Goal: Task Accomplishment & Management: Manage account settings

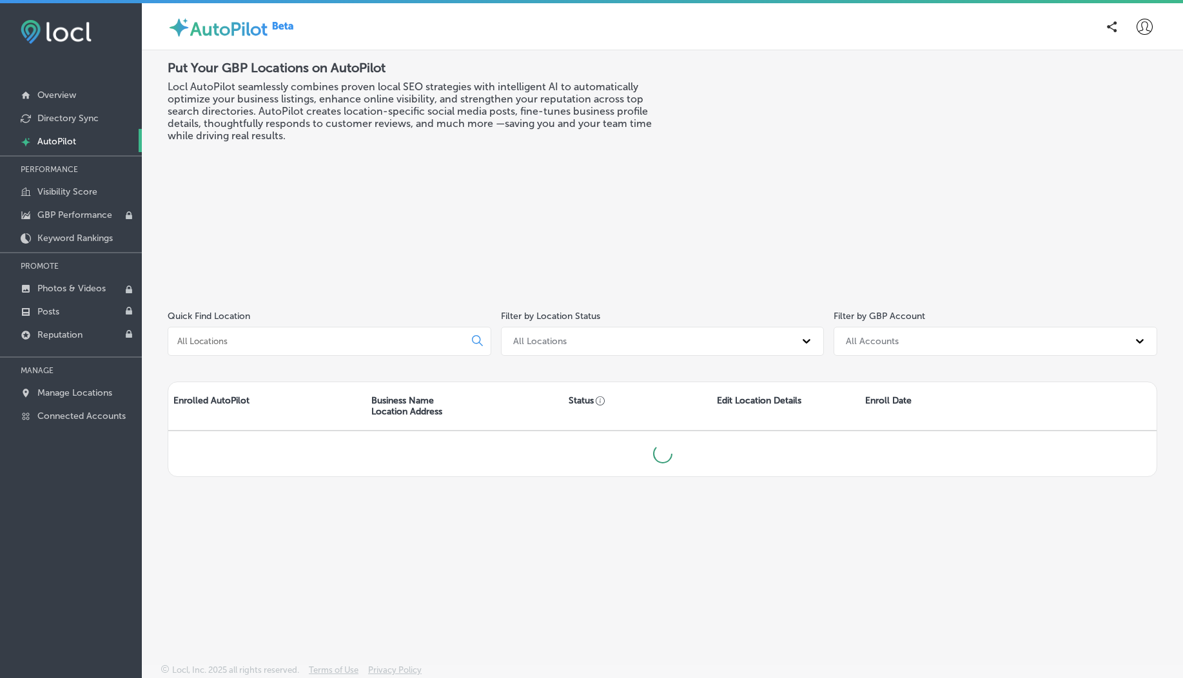
click at [1143, 26] on icon at bounding box center [1145, 27] width 16 height 16
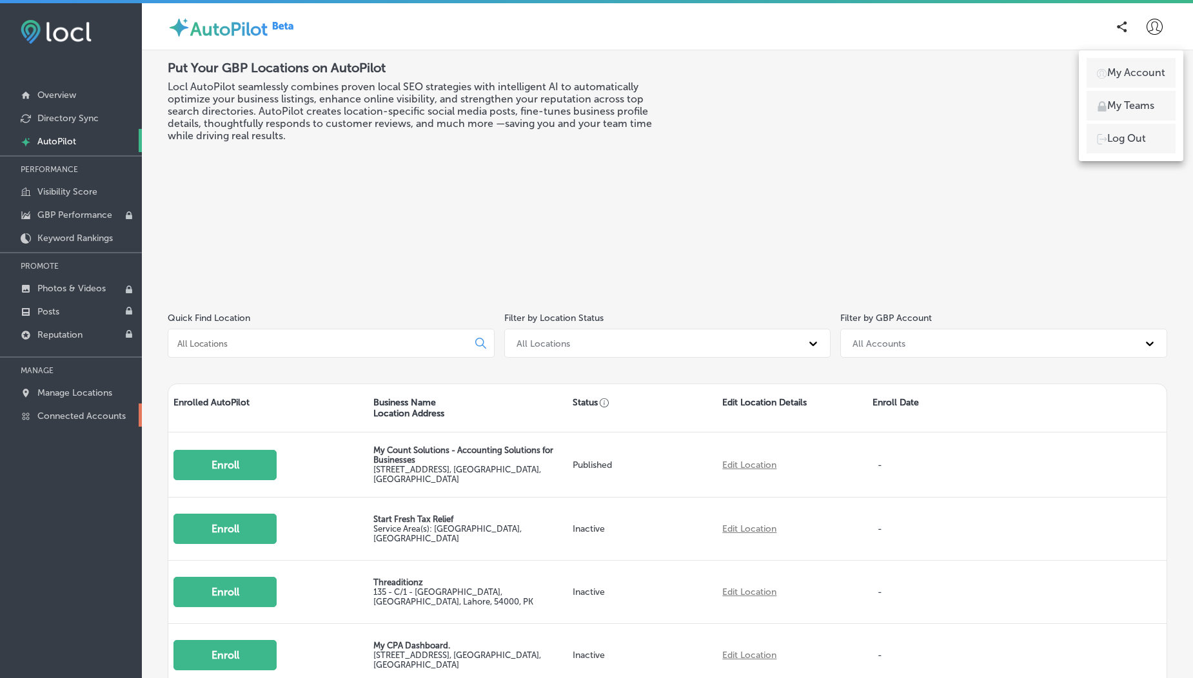
click at [76, 420] on p "Connected Accounts" at bounding box center [81, 416] width 88 height 11
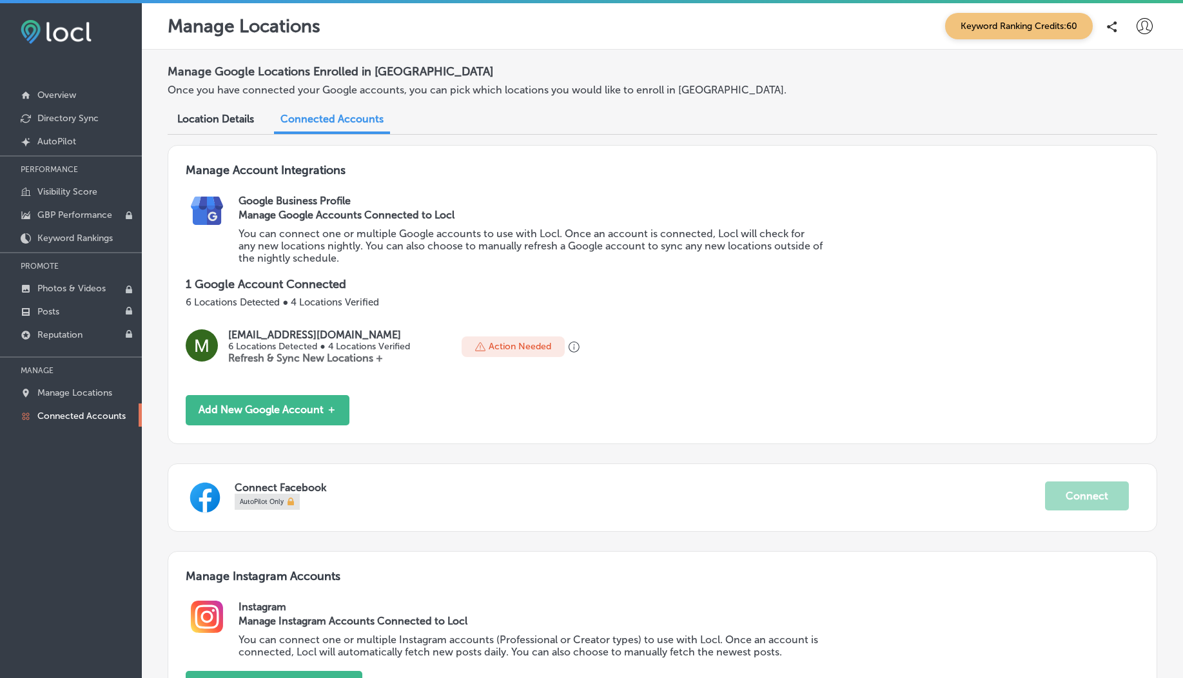
click at [1141, 32] on icon at bounding box center [1145, 26] width 16 height 16
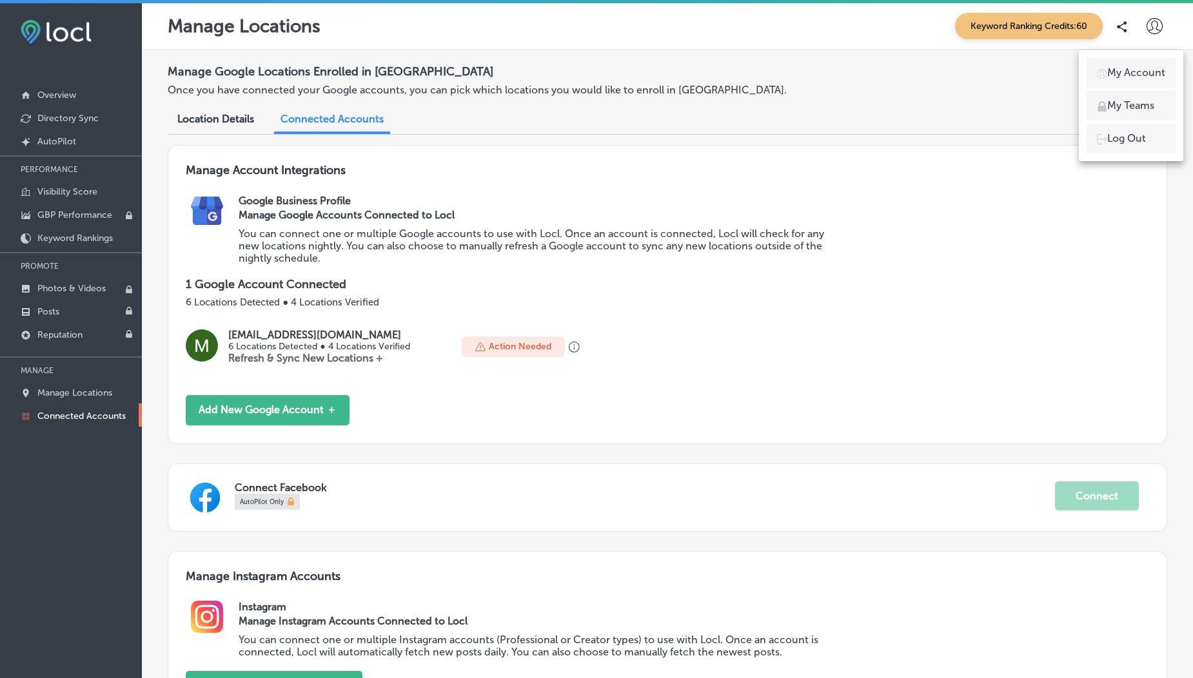
click at [1126, 64] on li "My Account" at bounding box center [1130, 73] width 89 height 30
select select "US"
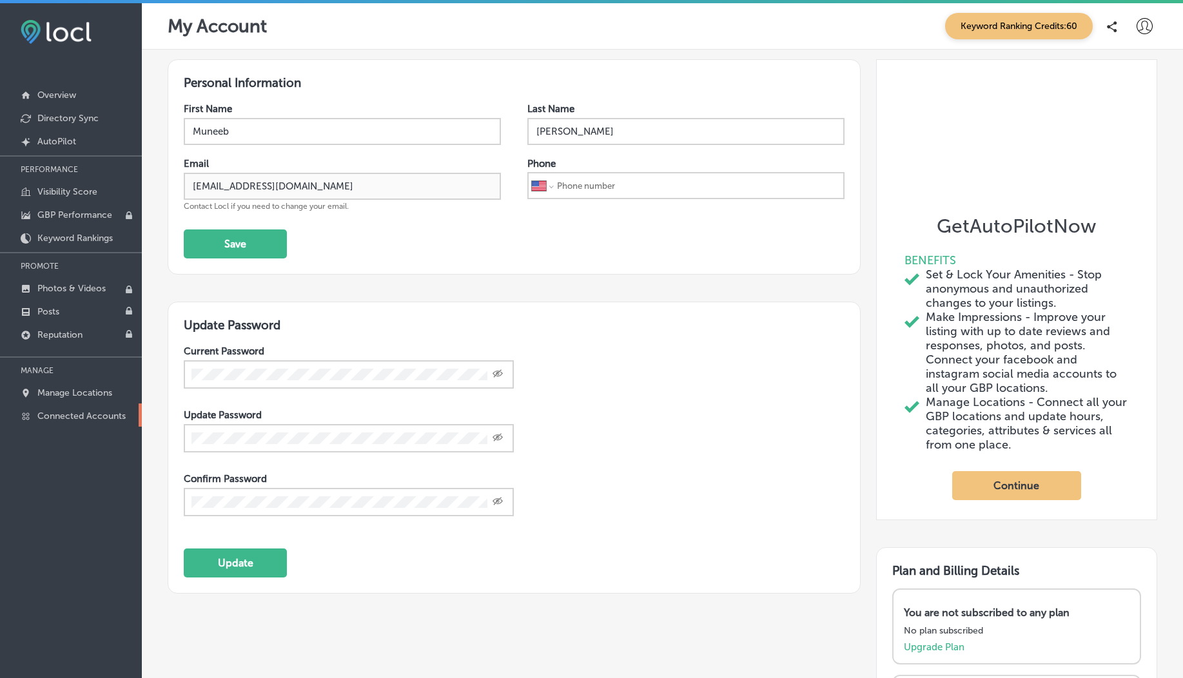
click at [88, 418] on p "Connected Accounts" at bounding box center [81, 416] width 88 height 11
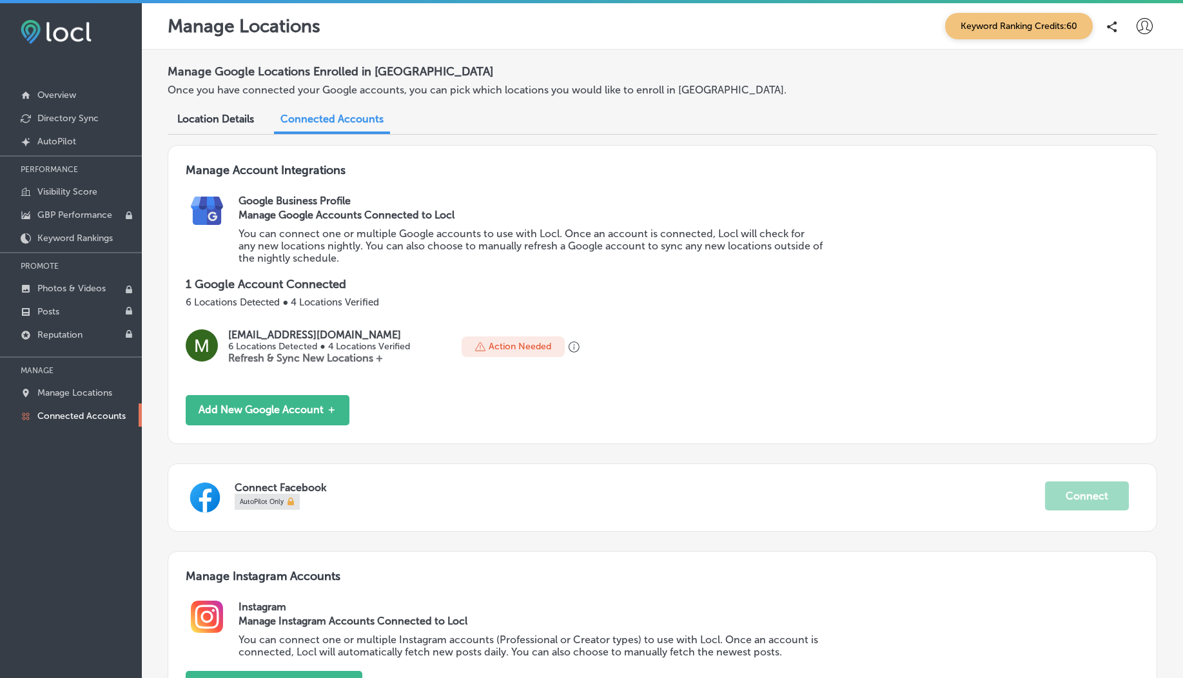
click at [280, 338] on p "[EMAIL_ADDRESS][DOMAIN_NAME]" at bounding box center [318, 335] width 181 height 12
copy p "[EMAIL_ADDRESS][DOMAIN_NAME]"
